Goal: Check status: Check status

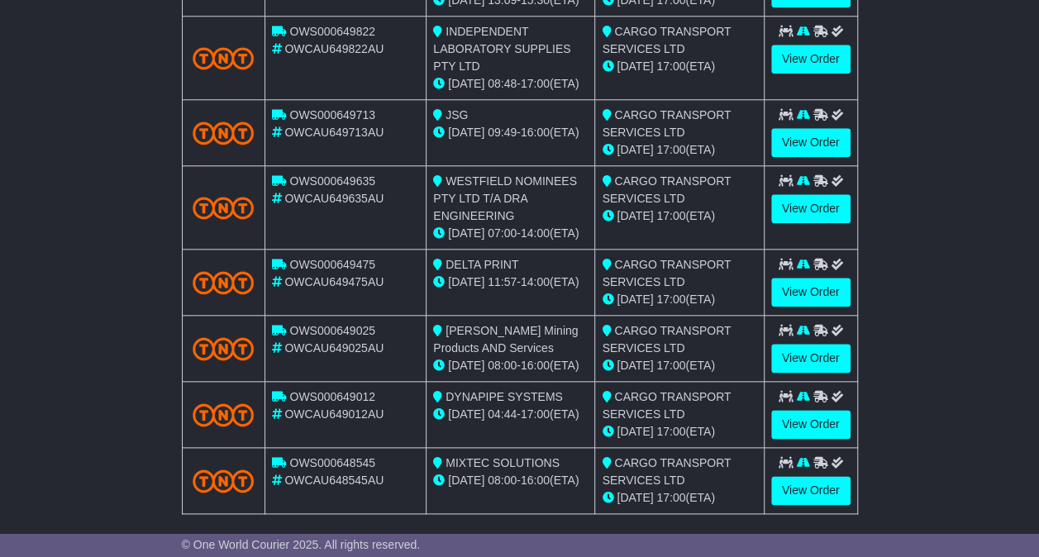
scroll to position [827, 0]
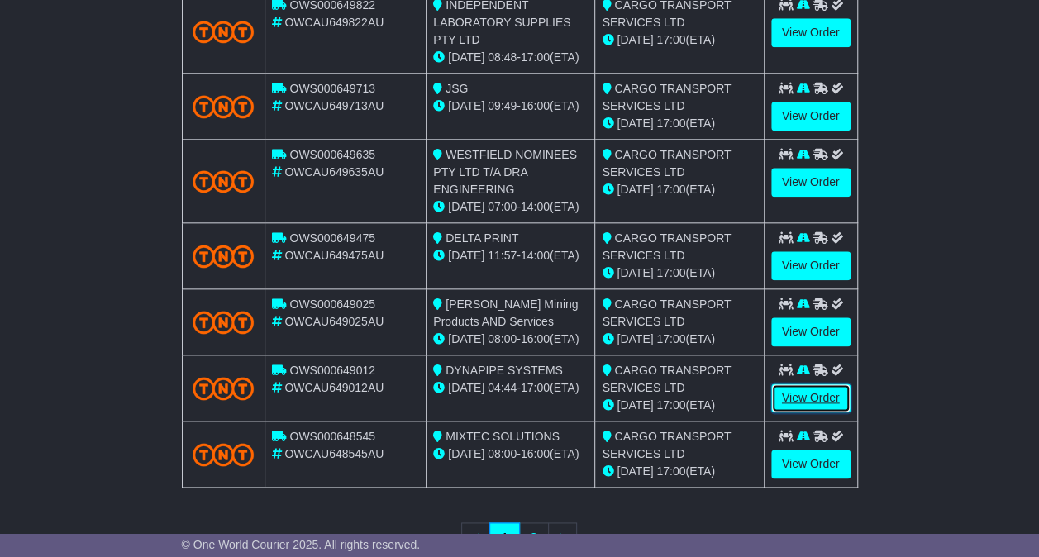
click at [806, 389] on link "View Order" at bounding box center [810, 398] width 79 height 29
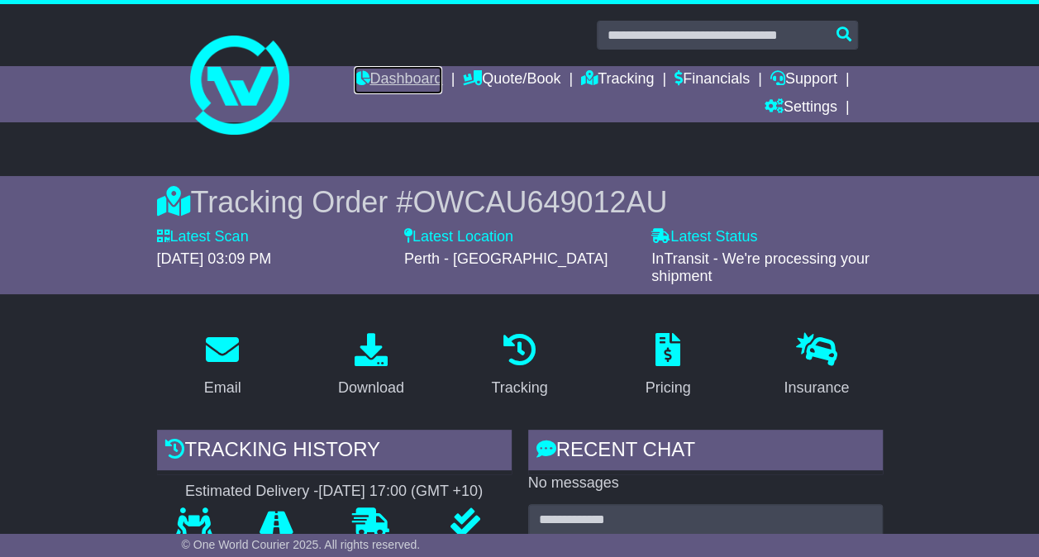
click at [423, 91] on link "Dashboard" at bounding box center [398, 80] width 88 height 28
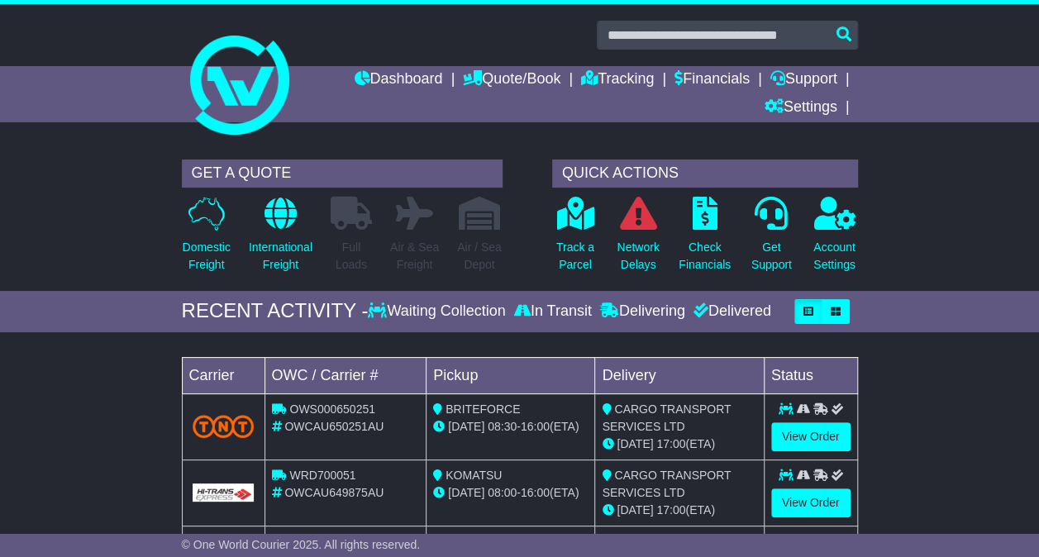
click at [599, 245] on div "Track a Parcel" at bounding box center [575, 239] width 63 height 87
click at [577, 245] on p "Track a Parcel" at bounding box center [575, 256] width 38 height 35
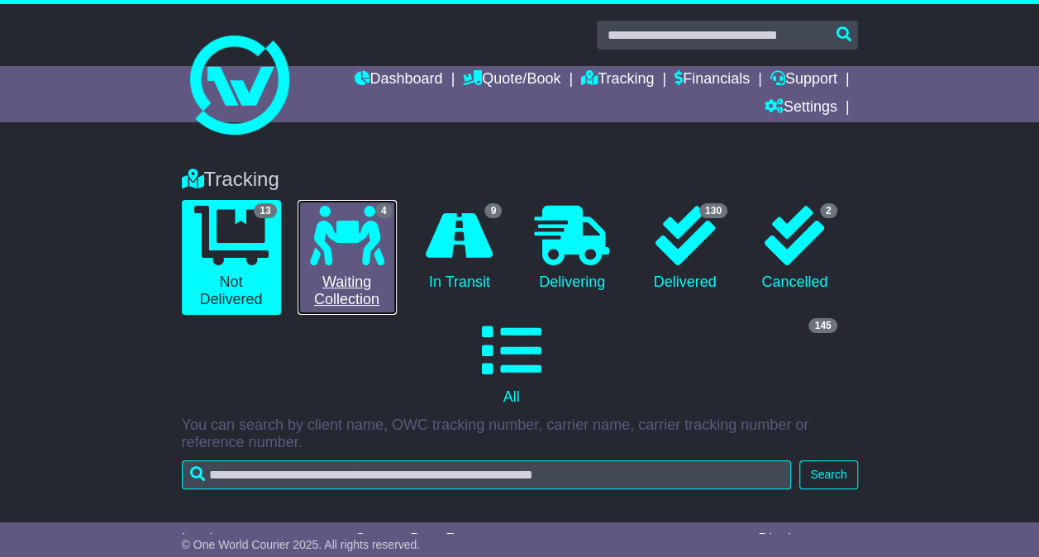
click at [346, 270] on link "4 Waiting Collection" at bounding box center [347, 257] width 99 height 115
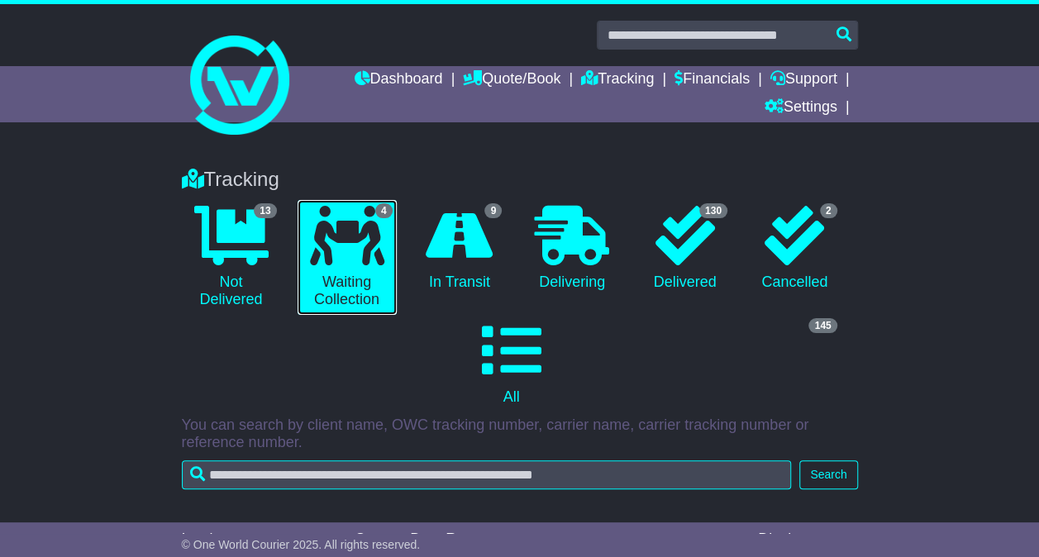
scroll to position [514, 0]
